Goal: Ask a question: Seek information or help from site administrators or community

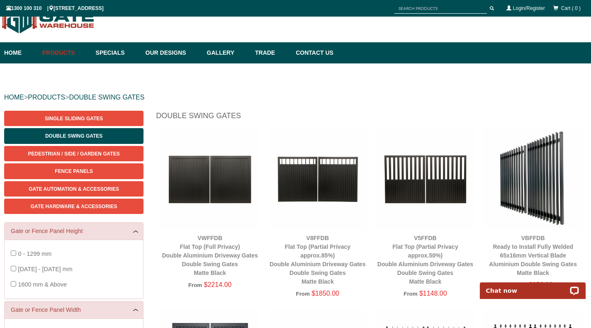
click at [303, 171] on img at bounding box center [318, 179] width 100 height 100
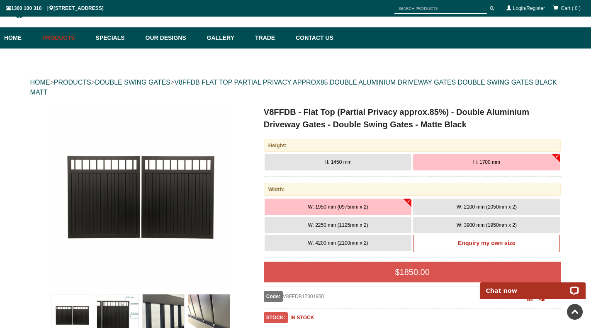
scroll to position [21, 0]
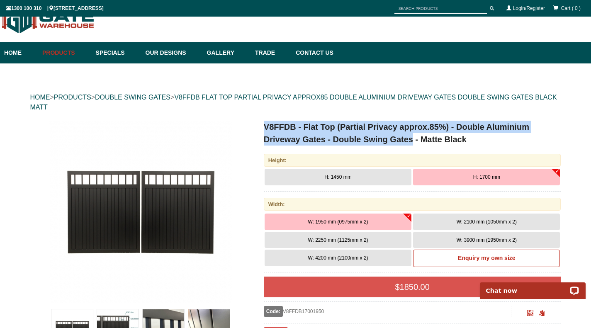
drag, startPoint x: 266, startPoint y: 127, endPoint x: 412, endPoint y: 142, distance: 146.9
click at [412, 142] on h1 "V8FFDB - Flat Top (Partial Privacy approx.85%) - Double Aluminium Driveway Gate…" at bounding box center [413, 133] width 298 height 25
copy h1 "V8FFDB - Flat Top (Partial Privacy approx.85%) - Double Aluminium Driveway Gate…"
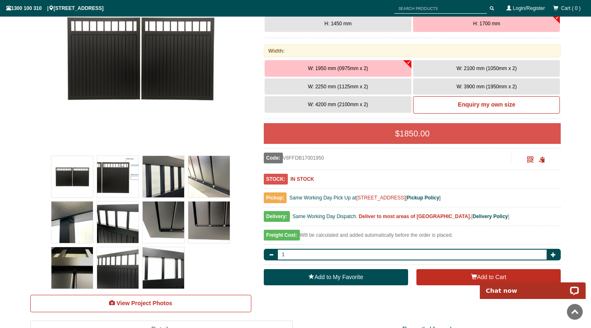
scroll to position [187, 0]
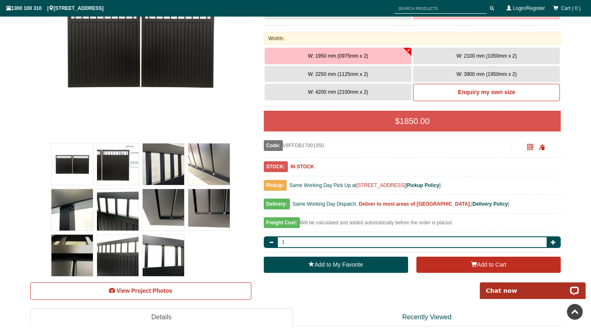
click at [166, 215] on img at bounding box center [163, 209] width 41 height 41
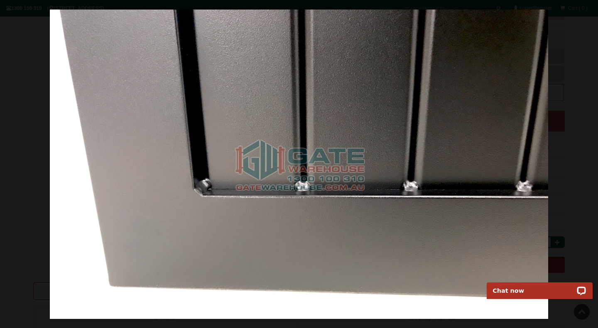
click at [297, 98] on img at bounding box center [299, 165] width 498 height 310
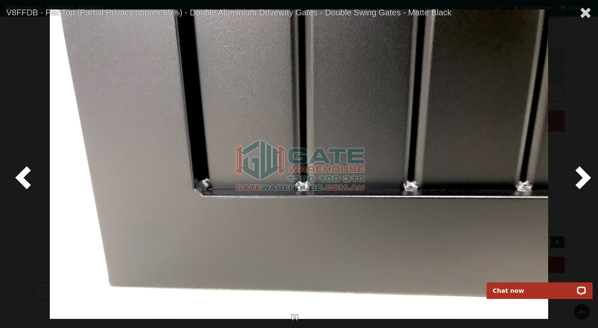
click at [587, 176] on span at bounding box center [581, 177] width 25 height 25
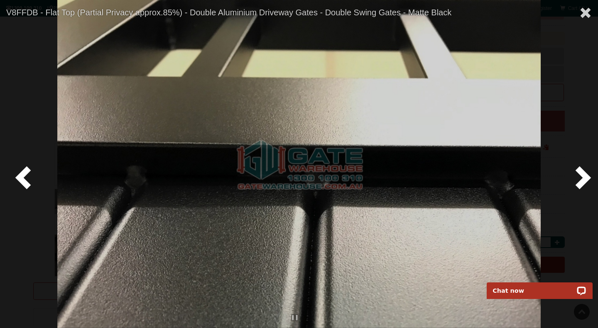
click at [579, 178] on span at bounding box center [581, 177] width 25 height 25
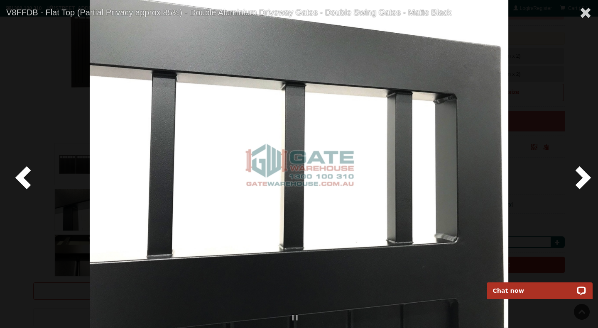
click at [579, 178] on span at bounding box center [581, 177] width 25 height 25
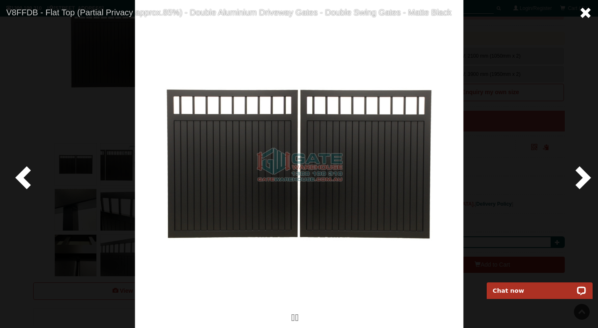
click at [586, 9] on span at bounding box center [585, 13] width 12 height 12
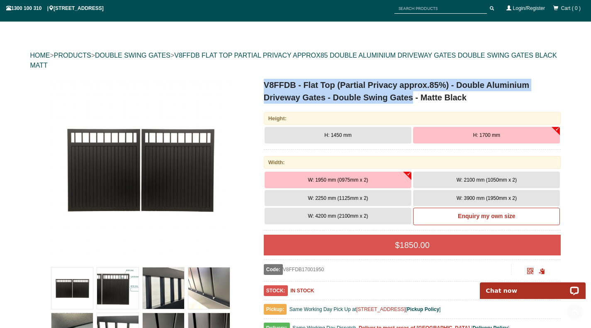
scroll to position [62, 0]
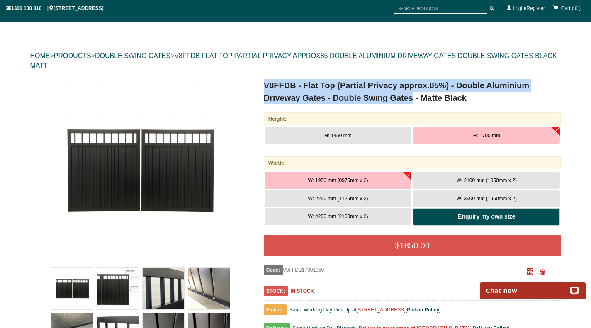
click at [501, 217] on b "Enquiry my own size" at bounding box center [486, 216] width 57 height 7
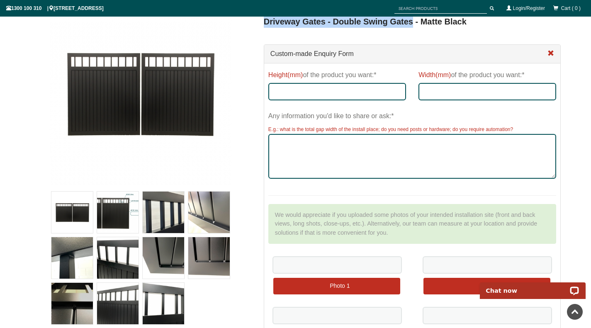
scroll to position [104, 0]
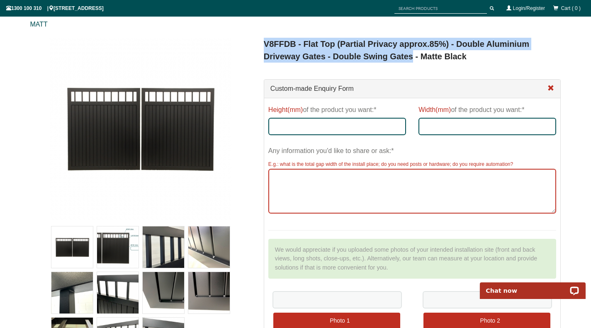
click at [333, 181] on textarea "Any information you'd like to share or ask:*" at bounding box center [413, 191] width 288 height 45
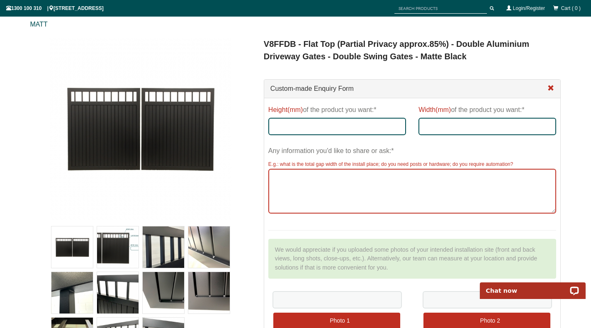
scroll to position [62, 0]
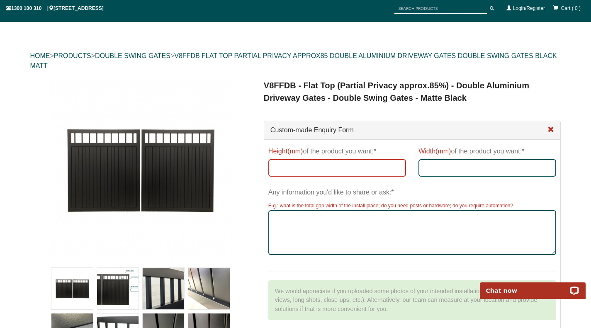
click at [367, 167] on input "Height(mm) of the product you want:*" at bounding box center [338, 167] width 138 height 17
type input "1700"
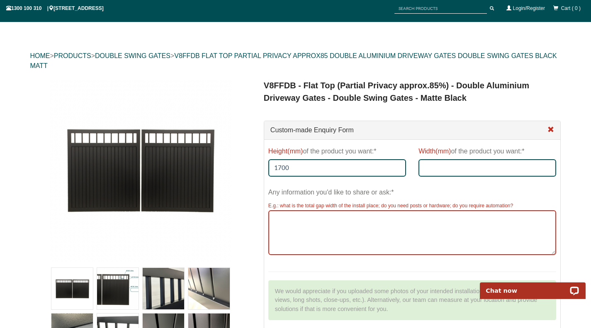
click at [336, 227] on textarea "Any information you'd like to share or ask:*" at bounding box center [413, 232] width 288 height 45
click at [432, 217] on textarea "Hi, just wondering if with can be made at any size in inrements of 75mm?" at bounding box center [413, 232] width 288 height 45
click at [489, 217] on textarea "Hi, just wondering if with can be made at any size in increments of 75mm?" at bounding box center [413, 232] width 288 height 45
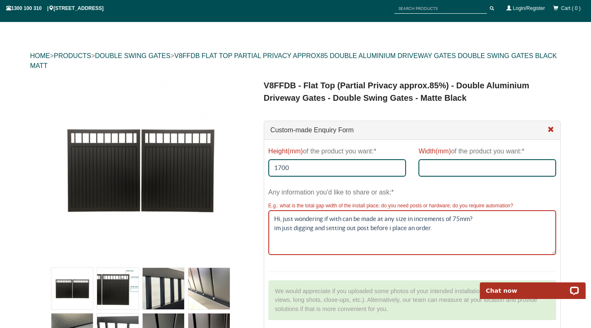
click at [275, 231] on textarea "Hi, just wondering if with can be made at any size in increments of 75mm? im ju…" at bounding box center [413, 232] width 288 height 45
click at [359, 230] on textarea "Hi, just wondering if with can be made at any size in increments of 75mm? I'm j…" at bounding box center [413, 232] width 288 height 45
click at [379, 229] on textarea "Hi, just wondering if with can be made at any size in increments of 75mm? I'm j…" at bounding box center [413, 232] width 288 height 45
click at [406, 228] on textarea "Hi, just wondering if with can be made at any size in increments of 75mm? I'm j…" at bounding box center [413, 232] width 288 height 45
click at [452, 231] on textarea "Hi, just wondering if with can be made at any size in increments of 75mm? I'm j…" at bounding box center [413, 232] width 288 height 45
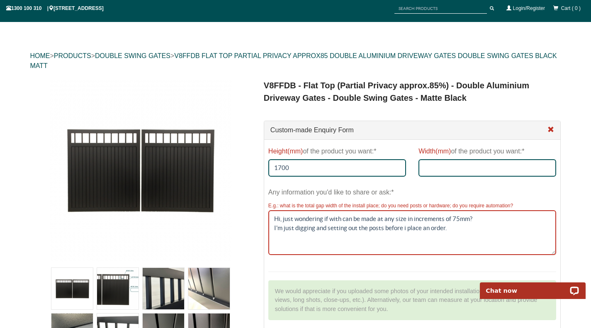
click at [483, 217] on textarea "Hi, just wondering if with can be made at any size in increments of 75mm? I'm j…" at bounding box center [413, 232] width 288 height 45
click at [477, 220] on textarea "Hi, just wondering if with can be made at any size in increments of 75mm? eg 18…" at bounding box center [413, 232] width 288 height 45
click at [479, 222] on textarea "Hi, just wondering if with can be made at any size in increments of 75mm? eg 18…" at bounding box center [413, 232] width 288 height 45
click at [531, 221] on textarea "Hi, just wondering if with can be made at any size in increments of 75mm? eg. 1…" at bounding box center [413, 232] width 288 height 45
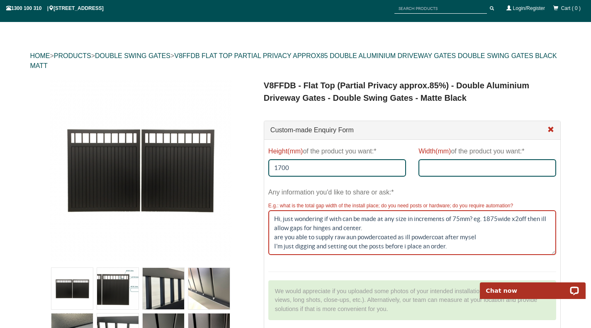
drag, startPoint x: 477, startPoint y: 237, endPoint x: 461, endPoint y: 239, distance: 16.3
click at [461, 239] on textarea "Hi, just wondering if with can be made at any size in increments of 75mm? eg. 1…" at bounding box center [413, 232] width 288 height 45
click at [349, 237] on textarea "Hi, just wondering if with can be made at any size in increments of 75mm? eg. 1…" at bounding box center [413, 232] width 288 height 45
drag, startPoint x: 349, startPoint y: 237, endPoint x: 354, endPoint y: 239, distance: 5.0
click at [354, 239] on textarea "Hi, just wondering if with can be made at any size in increments of 75mm? eg. 1…" at bounding box center [413, 232] width 288 height 45
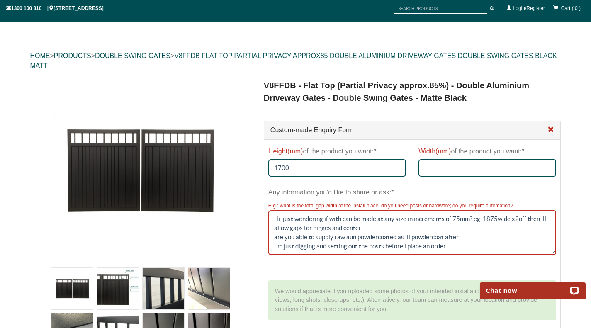
click at [351, 238] on textarea "Hi, just wondering if with can be made at any size in increments of 75mm? eg. 1…" at bounding box center [413, 232] width 288 height 45
click at [362, 240] on textarea "Hi, just wondering if with can be made at any size in increments of 75mm? eg. 1…" at bounding box center [413, 232] width 288 height 45
drag, startPoint x: 362, startPoint y: 240, endPoint x: 356, endPoint y: 239, distance: 5.5
click at [356, 239] on textarea "Hi, just wondering if with can be made at any size in increments of 75mm? eg. 1…" at bounding box center [413, 232] width 288 height 45
click at [353, 237] on textarea "Hi, just wondering if with can be made at any size in increments of 75mm? eg. 1…" at bounding box center [413, 232] width 288 height 45
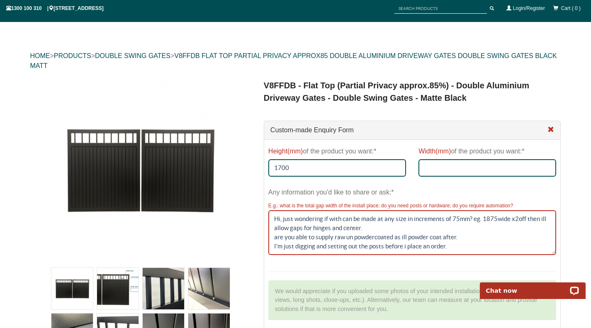
click at [378, 239] on textarea "Hi, just wondering if with can be made at any size in increments of 75mm? eg. 1…" at bounding box center [413, 232] width 288 height 45
click at [353, 229] on textarea "Hi, just wondering if with can be made at any size in increments of 75mm? eg. 1…" at bounding box center [413, 232] width 288 height 45
click at [282, 220] on textarea "Hi, just wondering if with can be made at any size in increments of 75mm? eg. 1…" at bounding box center [413, 232] width 288 height 45
click at [295, 220] on textarea "Hi, just wondering if with can be made at any size in increments of 75mm? eg. 1…" at bounding box center [413, 232] width 288 height 45
click at [283, 218] on textarea "Hi, just wondering if with can be made at any size in increments of 75mm? eg. 1…" at bounding box center [413, 232] width 288 height 45
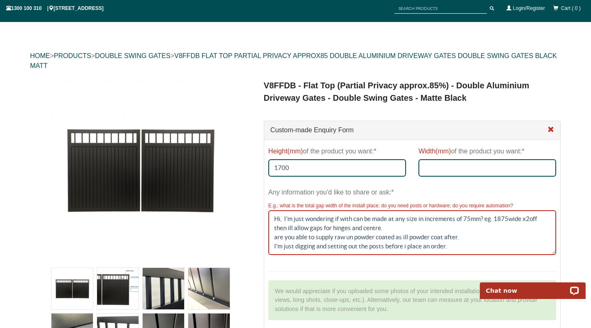
click at [341, 218] on textarea "Hi, I'm just wondering if with can be made at any size in increments of 75mm? e…" at bounding box center [413, 232] width 288 height 45
click at [355, 219] on textarea "Hi, I'm just wondering if the with can be made at any size in increments of 75m…" at bounding box center [413, 232] width 288 height 45
click at [434, 220] on textarea "Hi, I'm just wondering if the width can be made at any size in increments of 75…" at bounding box center [413, 232] width 288 height 45
click at [438, 220] on textarea "Hi, I'm just wondering if the width can be made at any size in increments of 75…" at bounding box center [413, 232] width 288 height 45
click at [434, 220] on textarea "Hi, I'm just wondering if the width can be made at any size im guessing increme…" at bounding box center [413, 232] width 288 height 45
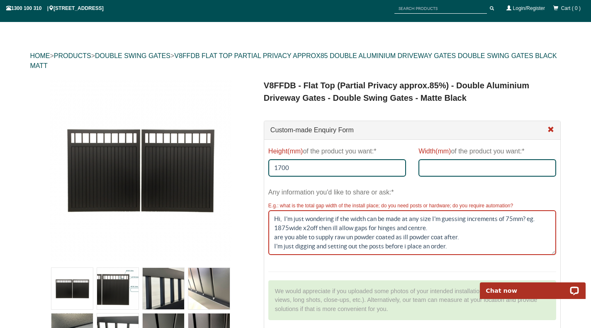
click at [432, 220] on textarea "Hi, I'm just wondering if the width can be made at any size I'm guessing increm…" at bounding box center [413, 232] width 288 height 45
click at [465, 217] on textarea "Hi, I'm just wondering if the width can be made at any size I'm guessing increm…" at bounding box center [413, 232] width 288 height 45
click at [522, 220] on textarea "Hi, I'm just wondering if the width can be made at any size I'm guessing increm…" at bounding box center [413, 232] width 288 height 45
click at [464, 238] on textarea "Hi, I'm just wondering if the width can be made at any size I'm guessing increm…" at bounding box center [413, 232] width 288 height 45
click at [471, 239] on textarea "Hi, I'm just wondering if the width can be made at any size I'm guessing increm…" at bounding box center [413, 232] width 288 height 45
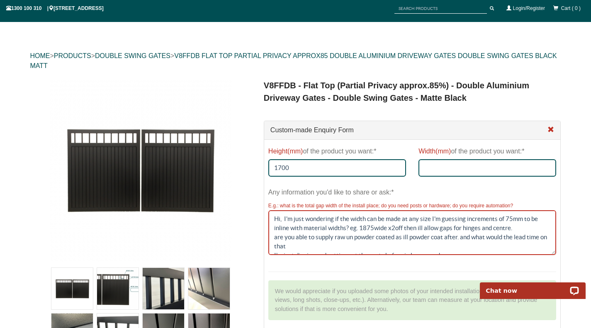
click at [305, 244] on textarea "Hi, I'm just wondering if the width can be made at any size I'm guessing increm…" at bounding box center [413, 232] width 288 height 45
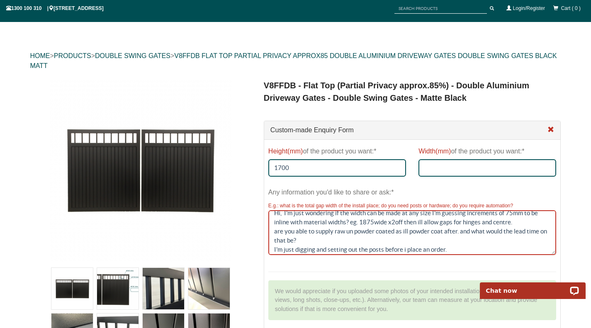
scroll to position [9, 0]
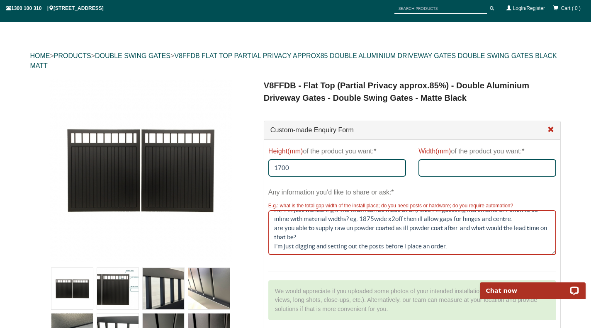
drag, startPoint x: 283, startPoint y: 247, endPoint x: 274, endPoint y: 247, distance: 8.3
click at [274, 247] on textarea "Hi, I'm just wondering if the width can be made at any size I'm guessing increm…" at bounding box center [413, 232] width 288 height 45
click at [465, 248] on textarea "Hi, I'm just wondering if the width can be made at any size I'm guessing increm…" at bounding box center [413, 232] width 288 height 45
click at [408, 248] on textarea "Hi, I'm just wondering if the width can be made at any size I'm guessing increm…" at bounding box center [413, 232] width 288 height 45
drag, startPoint x: 408, startPoint y: 248, endPoint x: 507, endPoint y: 252, distance: 99.3
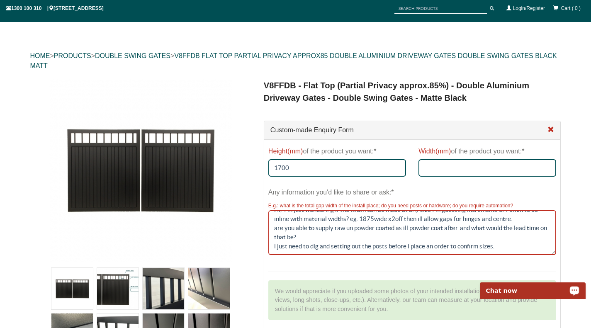
click at [507, 252] on textarea "Hi, I'm just wondering if the width can be made at any size I'm guessing increm…" at bounding box center [413, 232] width 288 height 45
click at [274, 248] on textarea "Hi, I'm just wondering if the width can be made at any size I'm guessing increm…" at bounding box center [413, 232] width 288 height 45
click at [308, 236] on textarea "Hi, I'm just wondering if the width can be made at any size I'm guessing increm…" at bounding box center [413, 232] width 288 height 45
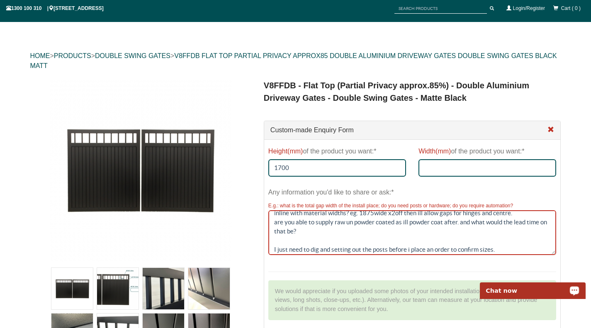
scroll to position [18, 0]
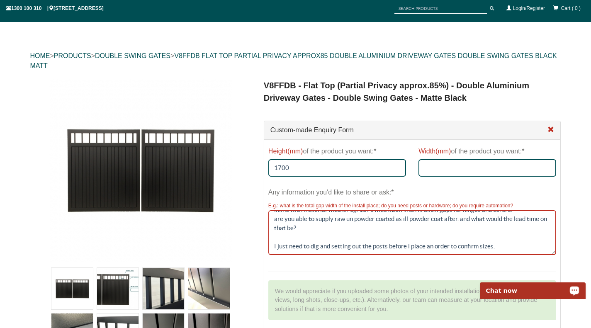
click at [500, 248] on textarea "Hi, I'm just wondering if the width can be made at any size I'm guessing increm…" at bounding box center [413, 232] width 288 height 45
type textarea "Hi, I'm just wondering if the width can be made at any size I'm guessing increm…"
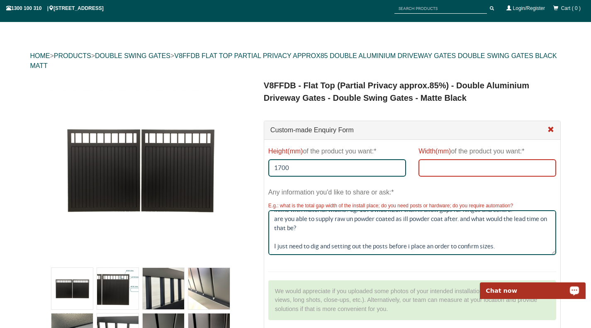
click at [464, 168] on input "Width(mm) of the product you want:*" at bounding box center [488, 167] width 138 height 17
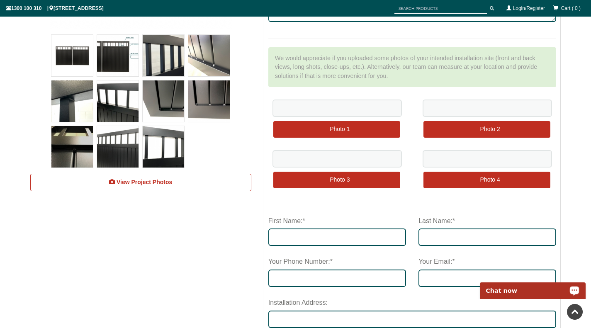
scroll to position [311, 0]
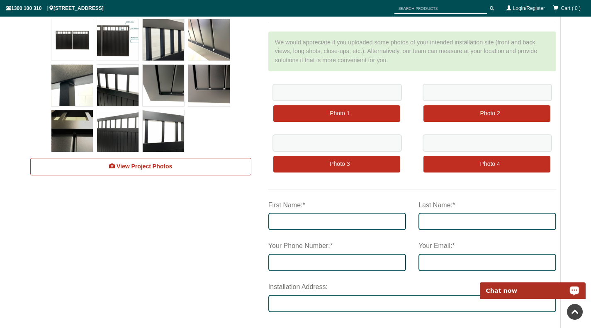
type input "1875"
click at [354, 222] on input "First Name:*" at bounding box center [338, 221] width 138 height 17
type input "[PERSON_NAME]"
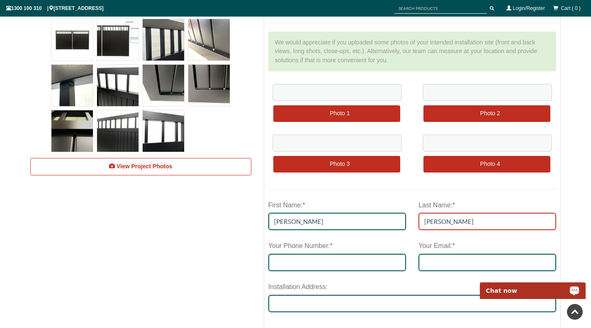
type input "0421036842"
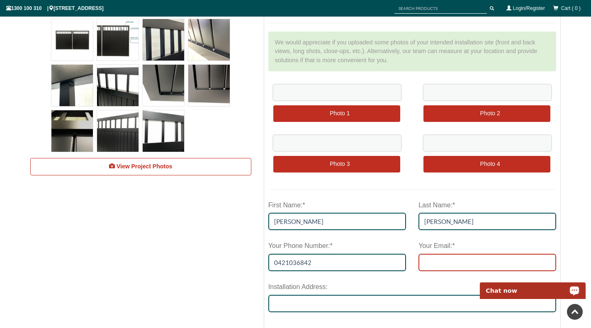
type input "[EMAIL_ADDRESS][DOMAIN_NAME]"
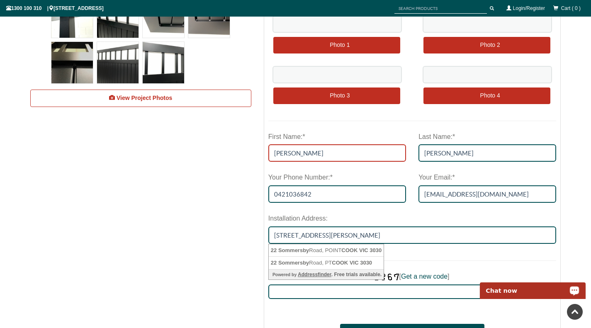
scroll to position [394, 0]
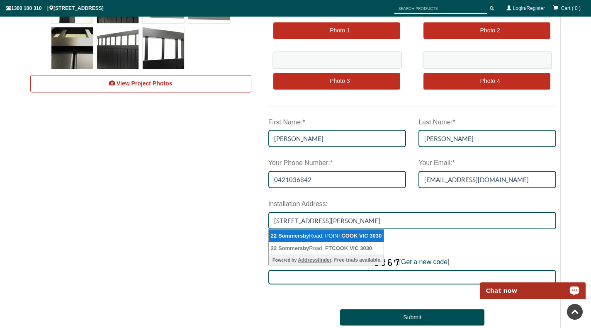
click at [374, 238] on span "3030" at bounding box center [376, 236] width 12 height 6
type input "[STREET_ADDRESS][PERSON_NAME]"
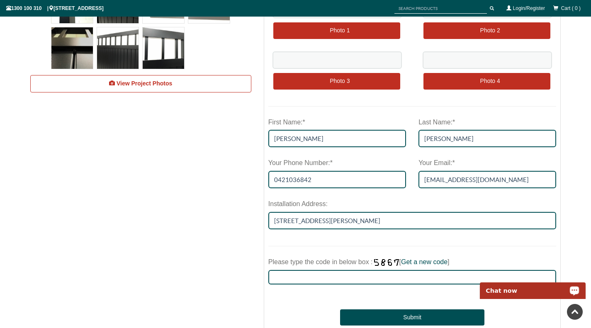
scroll to position [436, 0]
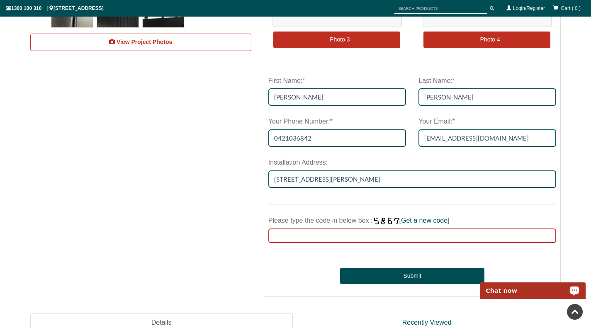
click at [400, 241] on input "Please type the code in below box : [ Get a new code ]" at bounding box center [413, 236] width 288 height 15
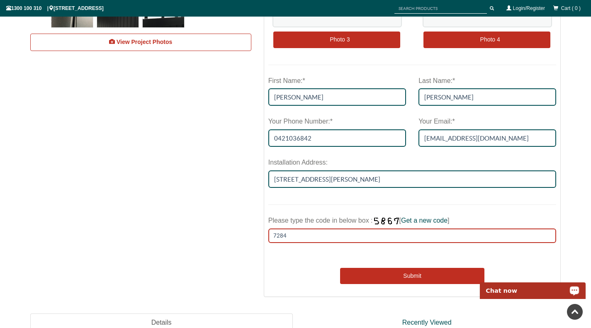
type input "7284"
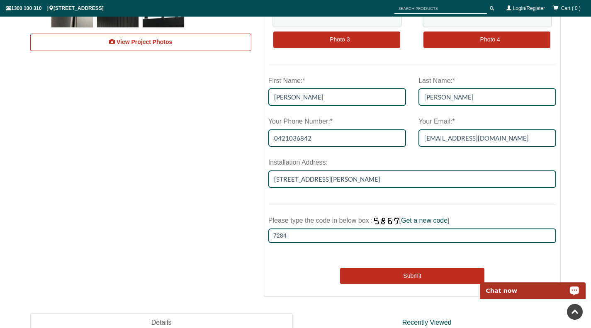
click at [405, 273] on button "Submit" at bounding box center [412, 276] width 144 height 17
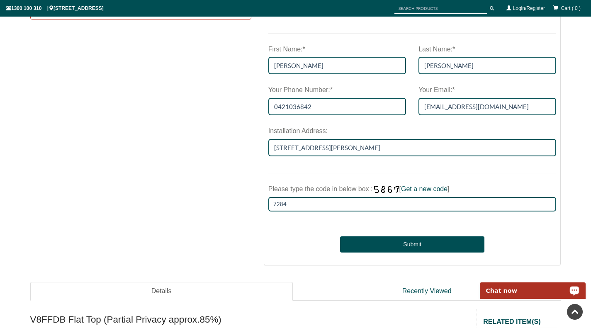
scroll to position [477, 0]
